Goal: Task Accomplishment & Management: Complete application form

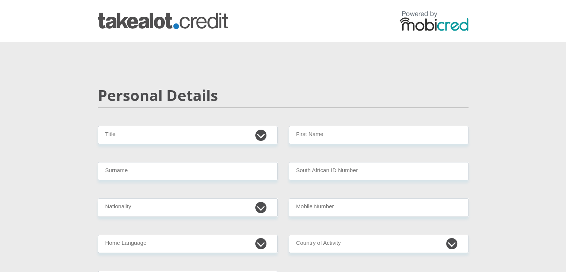
select select "Ms"
click at [98, 126] on select "Mr Ms Mrs Dr [PERSON_NAME]" at bounding box center [188, 135] width 180 height 18
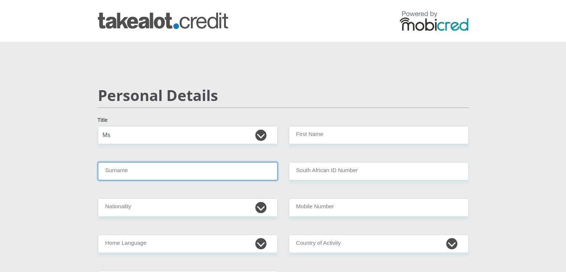
click at [206, 173] on input "Surname" at bounding box center [188, 171] width 180 height 18
type input "Southall"
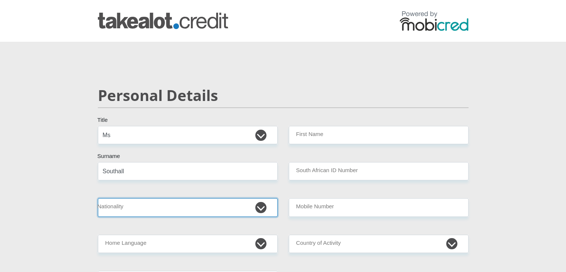
click at [164, 211] on select "[GEOGRAPHIC_DATA] [GEOGRAPHIC_DATA] [GEOGRAPHIC_DATA] [GEOGRAPHIC_DATA] [GEOGRA…" at bounding box center [188, 207] width 180 height 18
select select "ZAF"
click at [98, 198] on select "[GEOGRAPHIC_DATA] [GEOGRAPHIC_DATA] [GEOGRAPHIC_DATA] [GEOGRAPHIC_DATA] [GEOGRA…" at bounding box center [188, 207] width 180 height 18
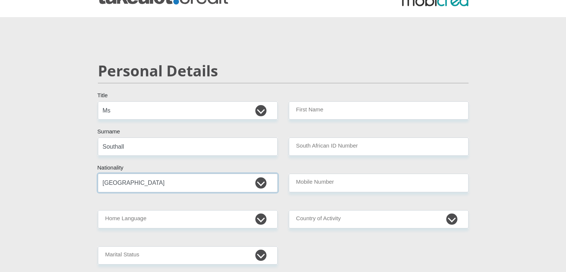
scroll to position [37, 0]
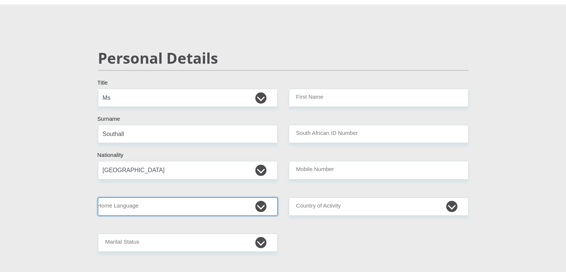
click at [199, 203] on select "Afrikaans English Sepedi South Ndebele Southern Sotho Swati Tsonga Tswana Venda…" at bounding box center [188, 206] width 180 height 18
select select "afr"
click at [98, 197] on select "Afrikaans English Sepedi South Ndebele Southern Sotho Swati Tsonga Tswana Venda…" at bounding box center [188, 206] width 180 height 18
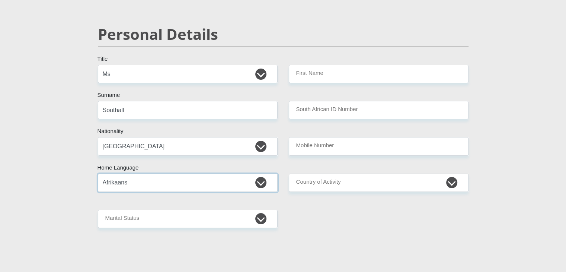
scroll to position [74, 0]
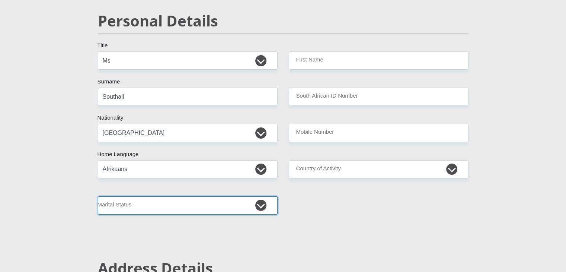
click at [208, 202] on select "Married ANC Single Divorced Widowed Married COP or Customary Law" at bounding box center [188, 205] width 180 height 18
select select "1"
click at [98, 196] on select "Married ANC Single Divorced Widowed Married COP or Customary Law" at bounding box center [188, 205] width 180 height 18
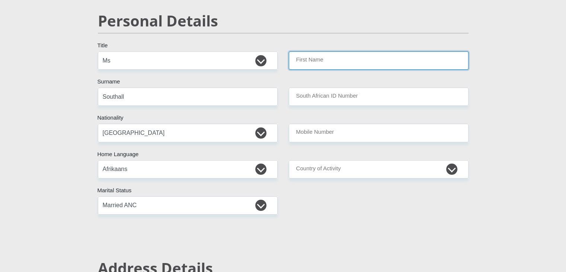
click at [388, 62] on input "First Name" at bounding box center [379, 60] width 180 height 18
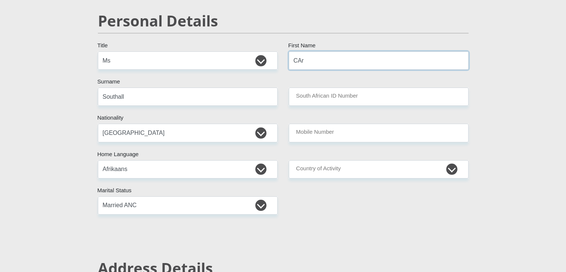
type input "[PERSON_NAME]"
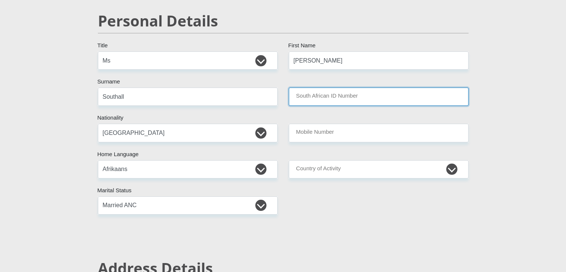
click at [369, 99] on input "South African ID Number" at bounding box center [379, 96] width 180 height 18
type input "9203140042087"
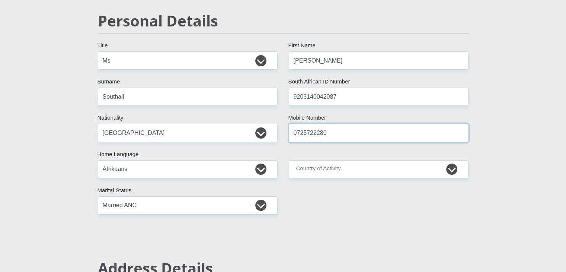
type input "0725722280"
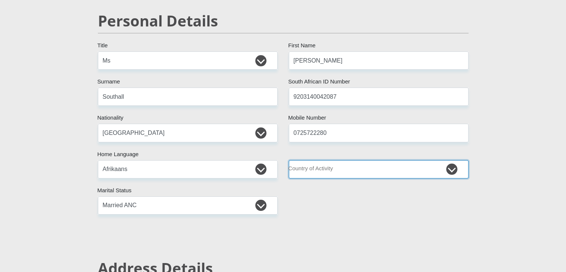
click at [385, 169] on select "[GEOGRAPHIC_DATA] [GEOGRAPHIC_DATA] [GEOGRAPHIC_DATA] [GEOGRAPHIC_DATA] [GEOGRA…" at bounding box center [379, 169] width 180 height 18
select select "ZAF"
click at [289, 160] on select "[GEOGRAPHIC_DATA] [GEOGRAPHIC_DATA] [GEOGRAPHIC_DATA] [GEOGRAPHIC_DATA] [GEOGRA…" at bounding box center [379, 169] width 180 height 18
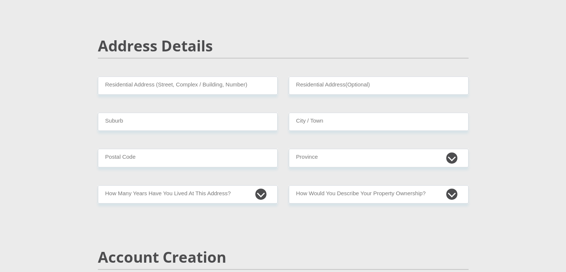
scroll to position [298, 0]
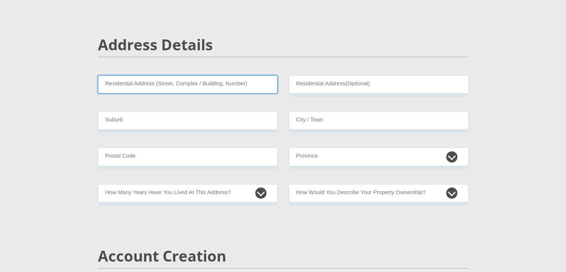
drag, startPoint x: 149, startPoint y: 87, endPoint x: 169, endPoint y: 81, distance: 20.6
click at [149, 87] on input "Residential Address (Street, Complex / Building, Number)" at bounding box center [188, 84] width 180 height 18
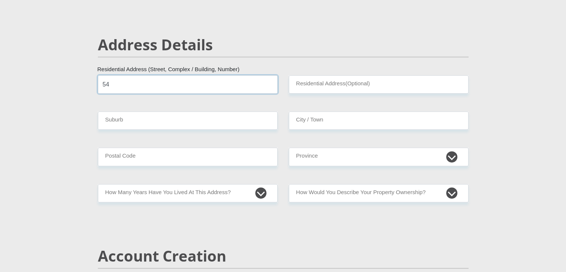
type input "54"
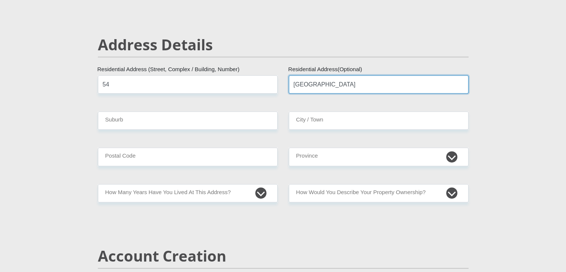
type input "[GEOGRAPHIC_DATA]"
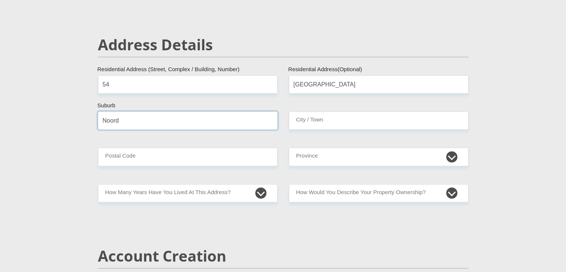
type input "Noord"
type input "Oudtshoorn"
type input "6625"
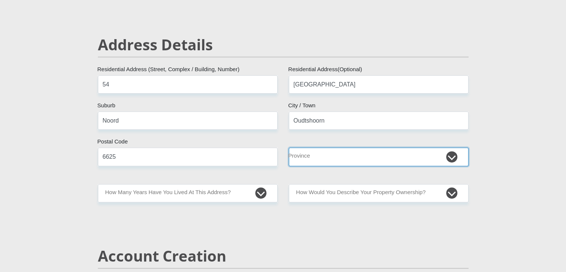
click at [413, 156] on select "Eastern Cape Free State [GEOGRAPHIC_DATA] [GEOGRAPHIC_DATA][DATE] [GEOGRAPHIC_D…" at bounding box center [379, 156] width 180 height 18
select select "Western Cape"
click at [289, 147] on select "Eastern Cape Free State [GEOGRAPHIC_DATA] [GEOGRAPHIC_DATA][DATE] [GEOGRAPHIC_D…" at bounding box center [379, 156] width 180 height 18
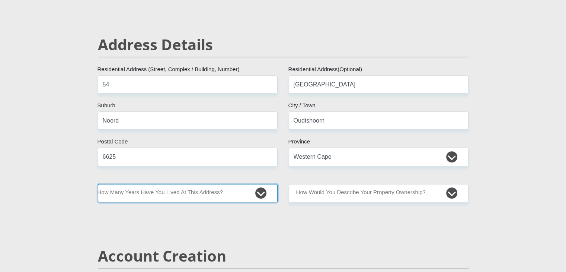
click at [180, 195] on select "less than 1 year 1-3 years 3-5 years 5+ years" at bounding box center [188, 193] width 180 height 18
select select "4"
click at [98, 184] on select "less than 1 year 1-3 years 3-5 years 5+ years" at bounding box center [188, 193] width 180 height 18
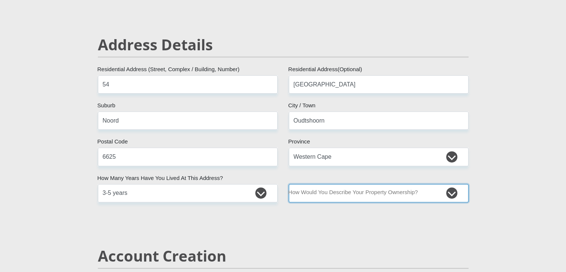
click at [360, 191] on select "Owned Rented Family Owned Company Dwelling" at bounding box center [379, 193] width 180 height 18
select select "Owned"
click at [289, 184] on select "Owned Rented Family Owned Company Dwelling" at bounding box center [379, 193] width 180 height 18
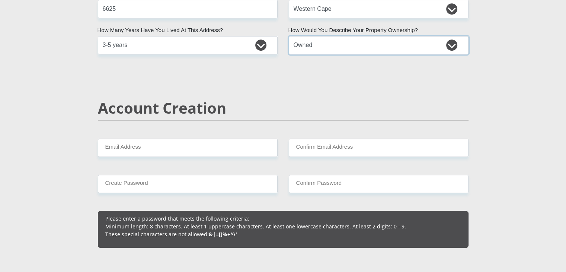
scroll to position [447, 0]
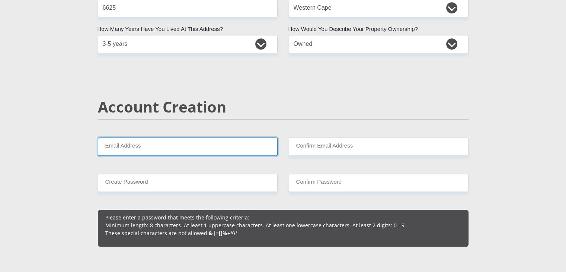
click at [229, 149] on input "Email Address" at bounding box center [188, 146] width 180 height 18
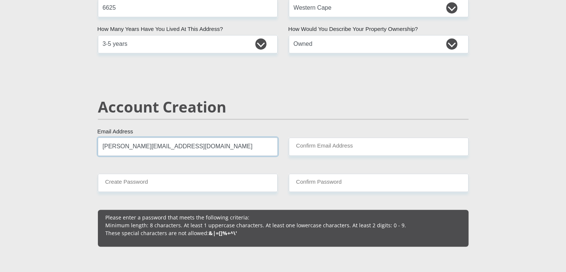
type input "[PERSON_NAME][EMAIL_ADDRESS][DOMAIN_NAME]"
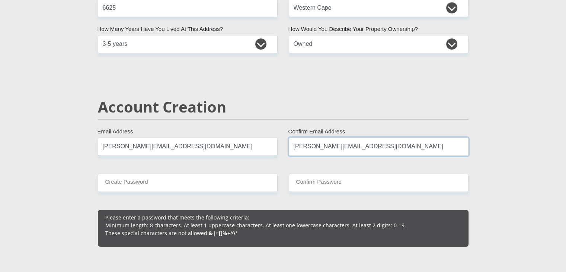
type input "[PERSON_NAME][EMAIL_ADDRESS][DOMAIN_NAME]"
type input "TiffanyS@2015"
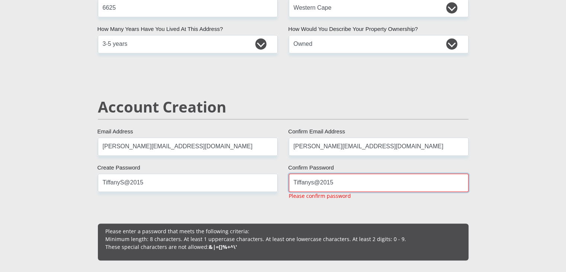
type input "Tiffanys@2015"
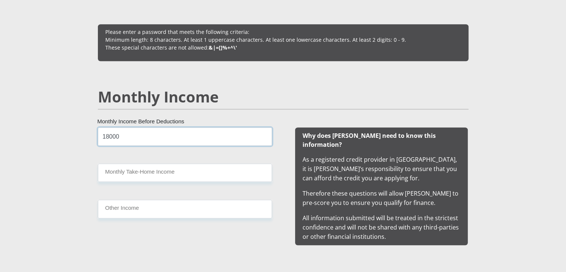
type input "18000"
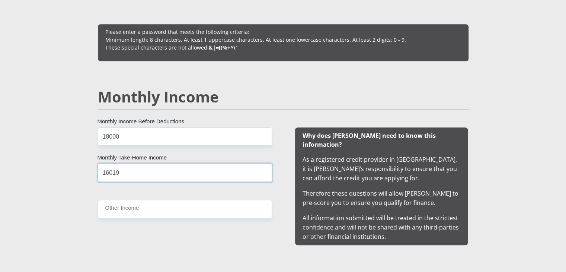
type input "16019"
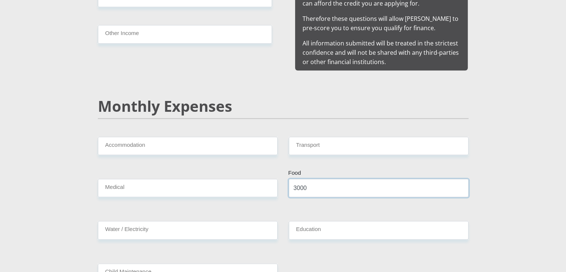
type input "3000"
type input "500"
type input "1300"
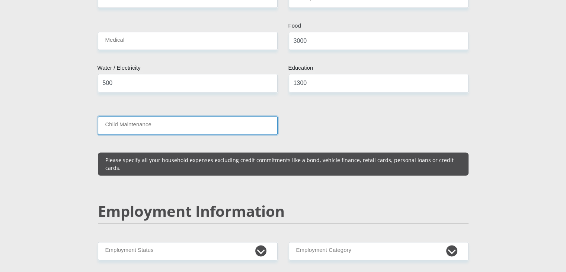
scroll to position [969, 0]
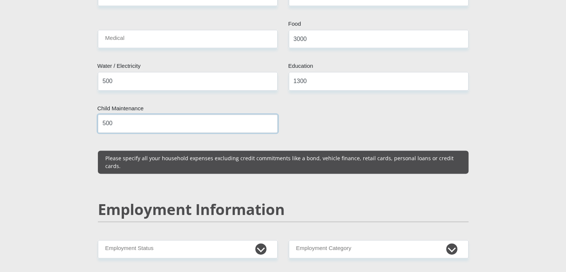
type input "500"
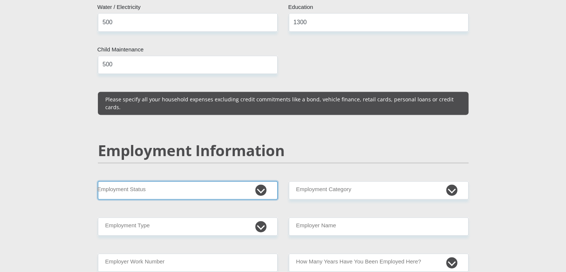
scroll to position [1044, 0]
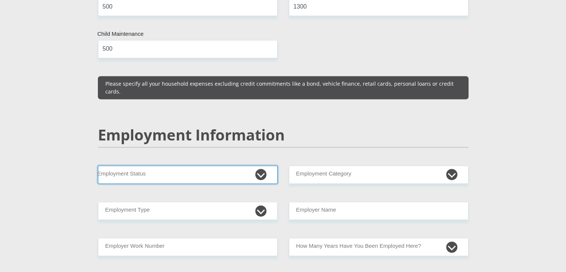
click at [165, 165] on select "Permanent/Full-time Part-time/Casual [DEMOGRAPHIC_DATA] Worker Self-Employed Ho…" at bounding box center [188, 174] width 180 height 18
select select "1"
click at [98, 165] on select "Permanent/Full-time Part-time/Casual [DEMOGRAPHIC_DATA] Worker Self-Employed Ho…" at bounding box center [188, 174] width 180 height 18
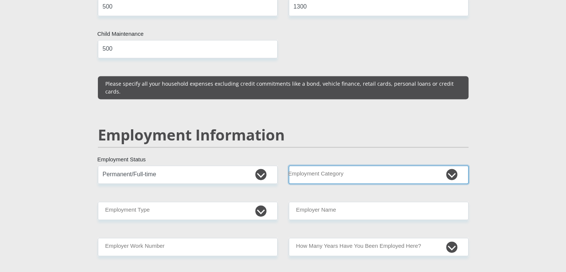
click at [374, 165] on select "AGRICULTURE ALCOHOL & TOBACCO CONSTRUCTION MATERIALS METALLURGY EQUIPMENT FOR R…" at bounding box center [379, 174] width 180 height 18
select select "2"
click at [289, 165] on select "AGRICULTURE ALCOHOL & TOBACCO CONSTRUCTION MATERIALS METALLURGY EQUIPMENT FOR R…" at bounding box center [379, 174] width 180 height 18
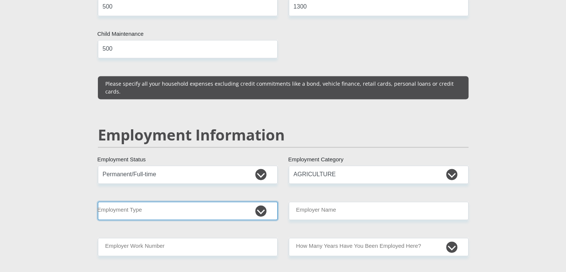
click at [213, 201] on select "College/Lecturer Craft Seller Creative Driver Executive Farmer Forces - Non Com…" at bounding box center [188, 210] width 180 height 18
select select "Office Staff/Clerk"
click at [98, 201] on select "College/Lecturer Craft Seller Creative Driver Executive Farmer Forces - Non Com…" at bounding box center [188, 210] width 180 height 18
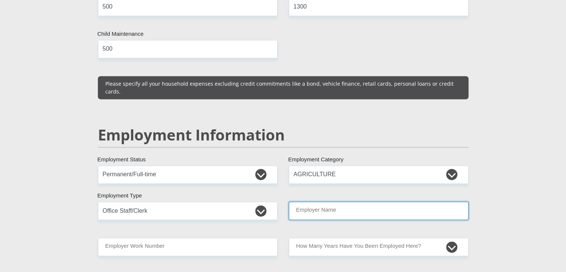
click at [359, 201] on input "Employer Name" at bounding box center [379, 210] width 180 height 18
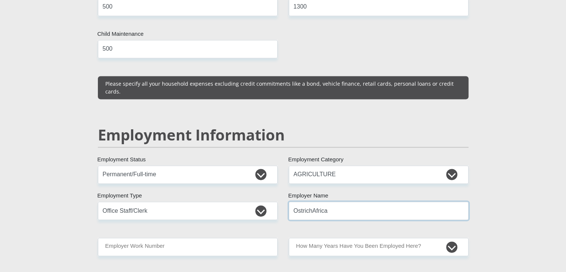
type input "OstrichAfrica"
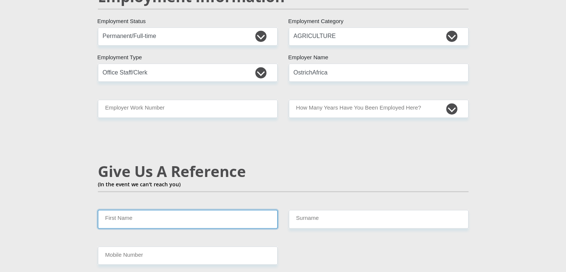
scroll to position [1172, 0]
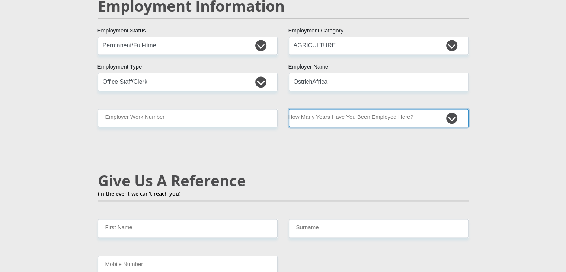
click at [346, 109] on select "less than 1 year 1-3 years 3-5 years 5+ years" at bounding box center [379, 118] width 180 height 18
select select "48"
click at [289, 109] on select "less than 1 year 1-3 years 3-5 years 5+ years" at bounding box center [379, 118] width 180 height 18
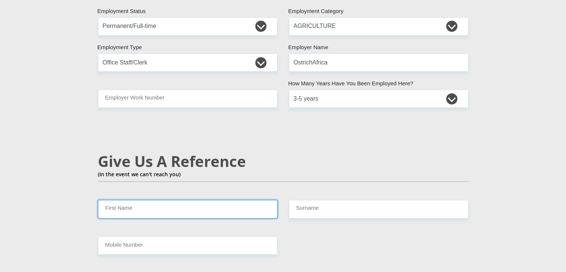
scroll to position [1210, 0]
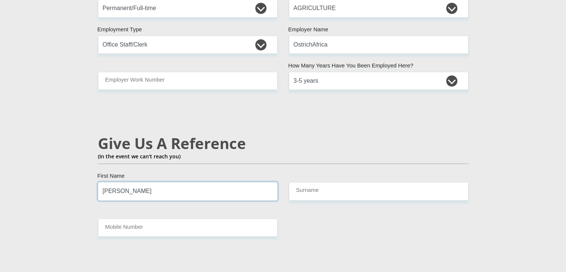
type input "[PERSON_NAME]"
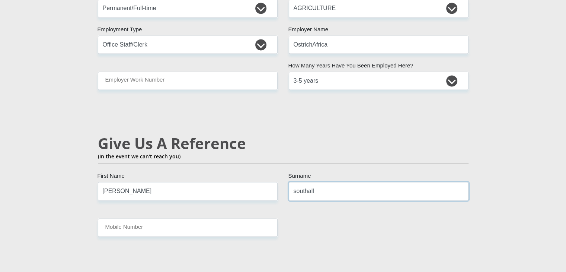
type input "southall"
type input "0837874084"
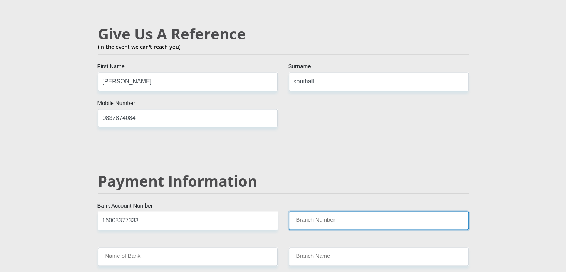
scroll to position [1385, 0]
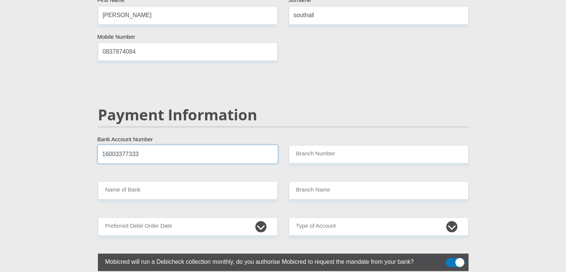
drag, startPoint x: 161, startPoint y: 134, endPoint x: 89, endPoint y: 138, distance: 72.7
type input "1600733377"
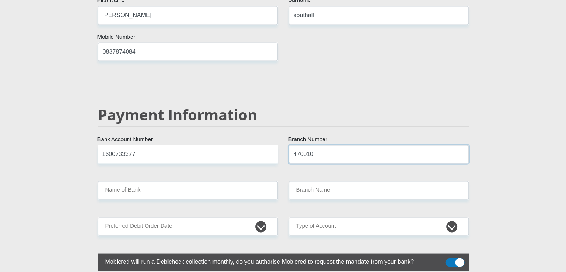
type input "470010"
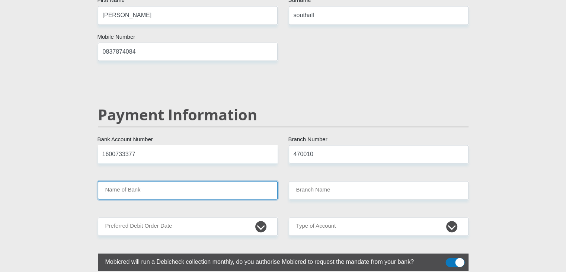
type input "CAPITEC BANK LIMITED"
type input "CAPITEC BANK CPC"
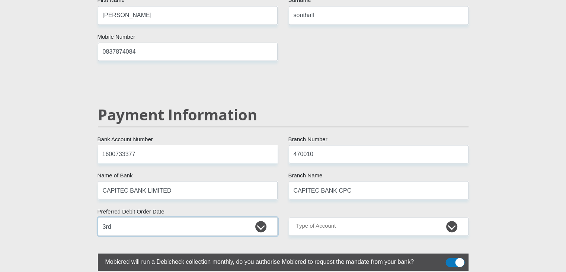
select select "30"
click at [218, 217] on select "1st 2nd 3rd 4th 5th 7th 18th 19th 20th 21st 22nd 23rd 24th 25th 26th 27th 28th …" at bounding box center [188, 226] width 180 height 18
click at [98, 217] on select "1st 2nd 3rd 4th 5th 7th 18th 19th 20th 21st 22nd 23rd 24th 25th 26th 27th 28th …" at bounding box center [188, 226] width 180 height 18
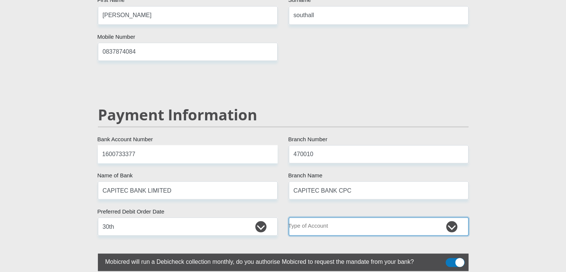
click at [403, 217] on select "Cheque Savings" at bounding box center [379, 226] width 180 height 18
select select "SAV"
click at [289, 217] on select "Cheque Savings" at bounding box center [379, 226] width 180 height 18
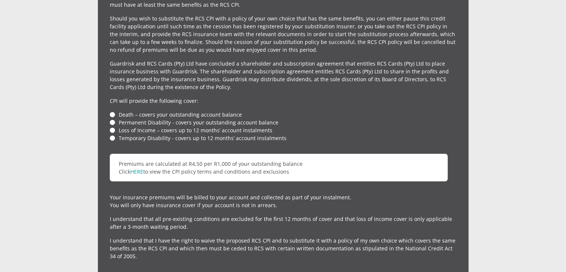
scroll to position [1758, 0]
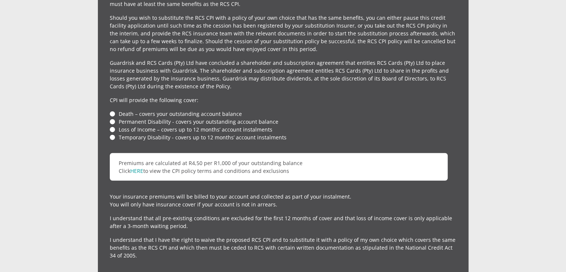
click at [110, 110] on li "Death – covers your outstanding account balance" at bounding box center [283, 114] width 347 height 8
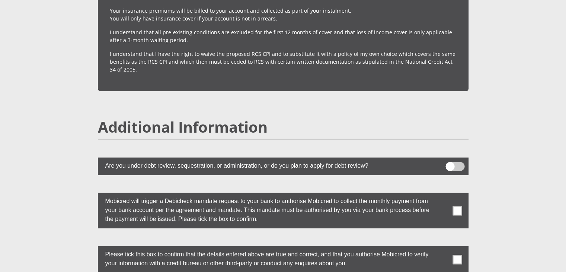
scroll to position [1944, 0]
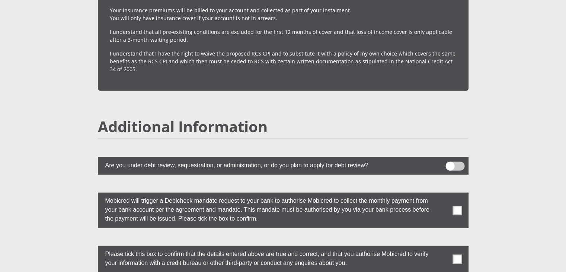
click at [460, 205] on span at bounding box center [457, 209] width 9 height 9
click at [443, 194] on input "checkbox" at bounding box center [443, 194] width 0 height 0
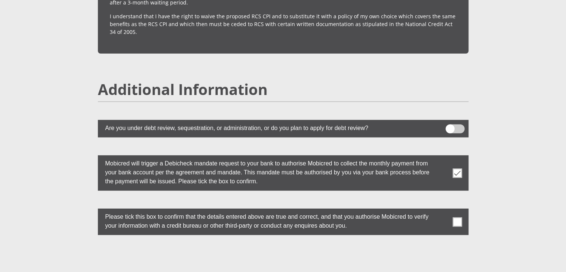
drag, startPoint x: 460, startPoint y: 201, endPoint x: 473, endPoint y: 198, distance: 13.7
click at [460, 217] on span at bounding box center [457, 221] width 9 height 9
click at [443, 210] on input "checkbox" at bounding box center [443, 210] width 0 height 0
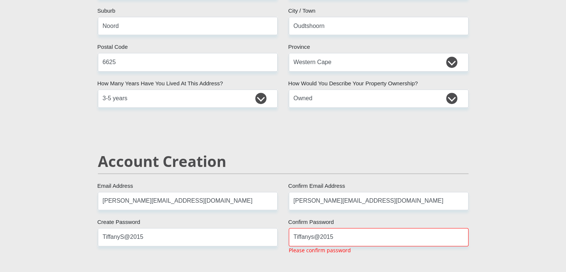
scroll to position [380, 0]
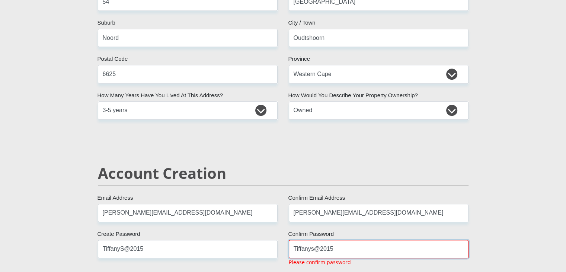
click at [376, 244] on input "Tiffanys@2015" at bounding box center [379, 249] width 180 height 18
click at [314, 250] on input "Tiffanys@2015" at bounding box center [379, 249] width 180 height 18
type input "Tiffanys@2015"
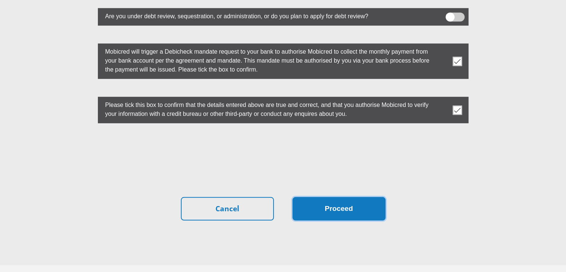
click at [342, 197] on button "Proceed" at bounding box center [339, 208] width 93 height 23
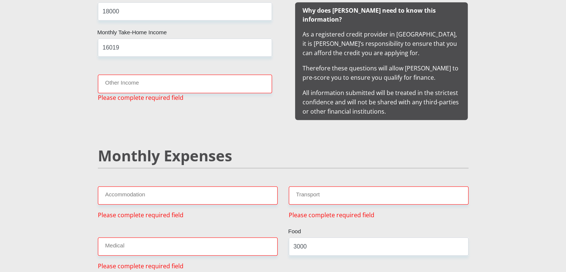
scroll to position [789, 0]
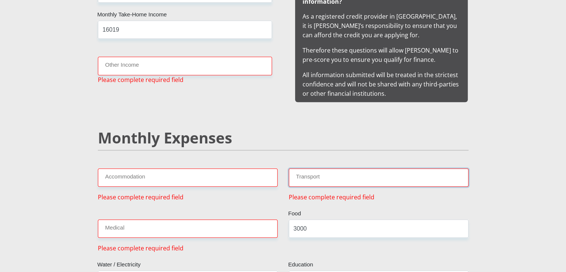
click at [332, 168] on input "Transport" at bounding box center [379, 177] width 180 height 18
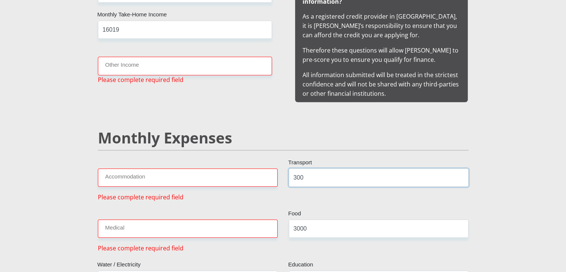
type input "300"
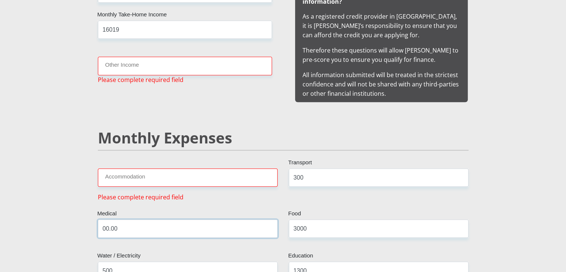
type input "00.00"
click at [140, 168] on input "Accommodation" at bounding box center [188, 177] width 180 height 18
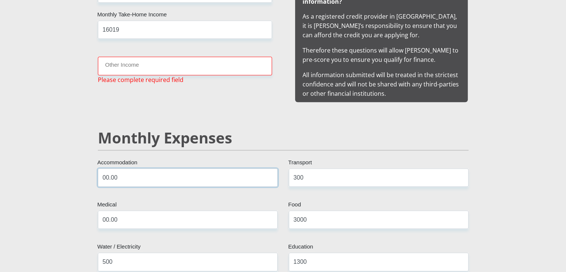
type input "00.00"
click at [130, 66] on input "Other Income" at bounding box center [185, 66] width 174 height 18
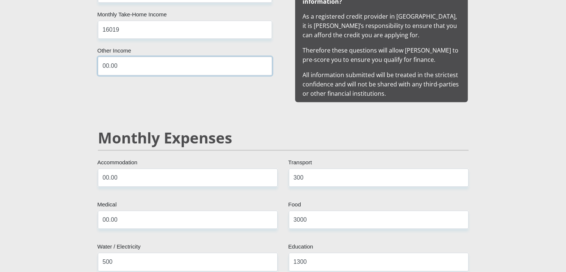
type input "00.00"
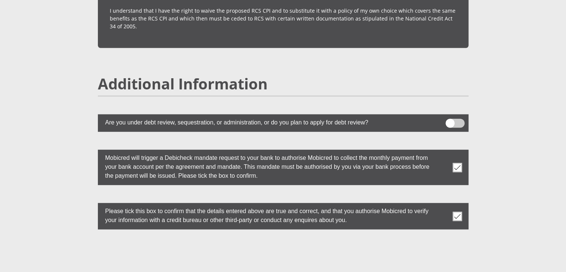
scroll to position [2119, 0]
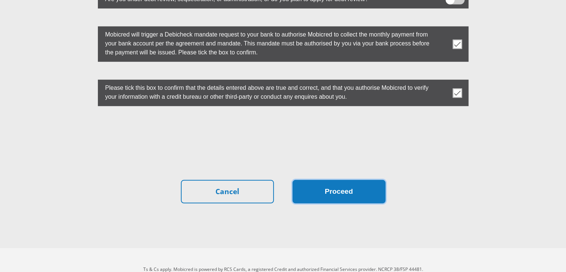
click at [347, 180] on button "Proceed" at bounding box center [339, 191] width 93 height 23
click at [342, 180] on button "Proceed" at bounding box center [339, 191] width 93 height 23
click at [340, 180] on button "Proceed" at bounding box center [339, 191] width 93 height 23
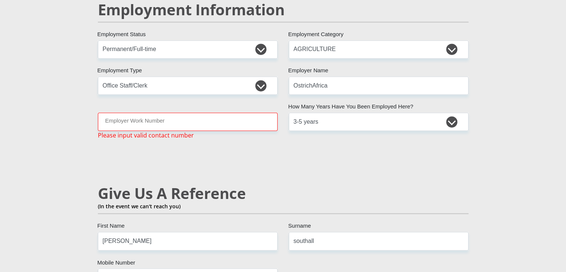
scroll to position [1151, 0]
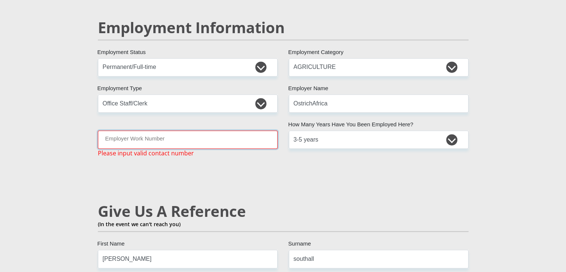
click at [225, 130] on input "Employer Work Number" at bounding box center [188, 139] width 180 height 18
click at [118, 130] on input "0" at bounding box center [188, 139] width 180 height 18
type input "0"
click at [151, 130] on input "100" at bounding box center [188, 139] width 180 height 18
drag, startPoint x: 191, startPoint y: 123, endPoint x: 69, endPoint y: 123, distance: 122.1
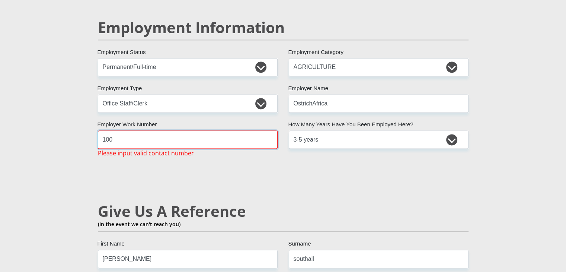
click at [69, 123] on section "Personal Details Mr Ms Mrs Dr [PERSON_NAME] Title [PERSON_NAME] First Name [PER…" at bounding box center [283, 53] width 566 height 2325
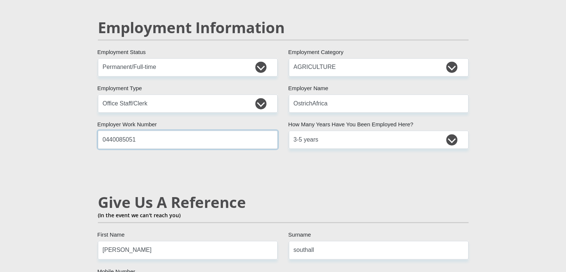
type input "0440085051"
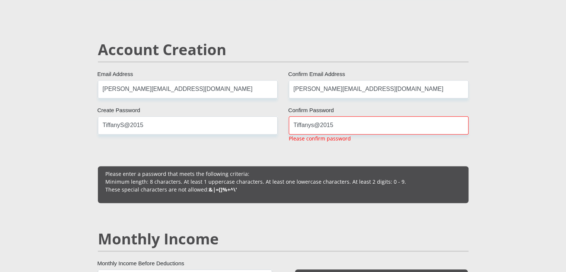
scroll to position [518, 0]
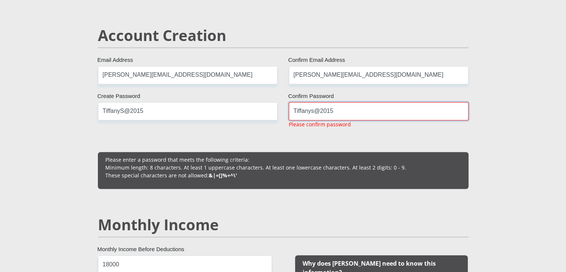
click at [313, 110] on input "Tiffanys@2015" at bounding box center [379, 111] width 180 height 18
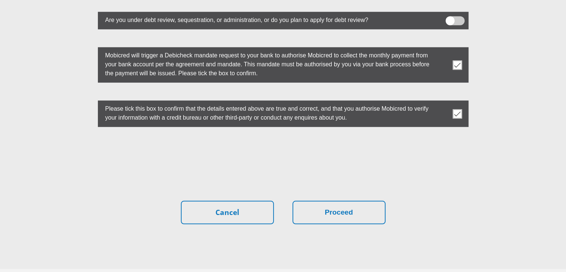
scroll to position [2084, 0]
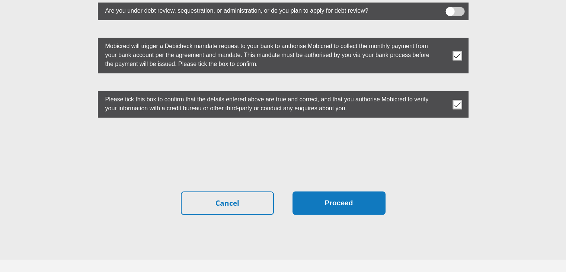
type input "TiffanyS@2015"
click at [348, 191] on button "Proceed" at bounding box center [339, 202] width 93 height 23
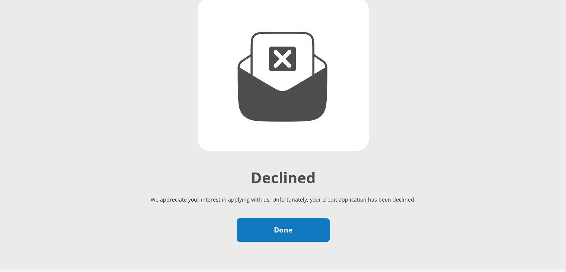
scroll to position [127, 0]
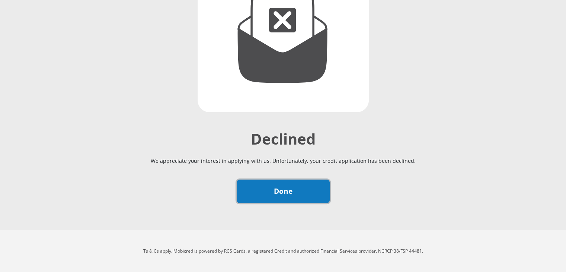
click at [305, 197] on link "Done" at bounding box center [283, 190] width 93 height 23
